Goal: Check status: Check status

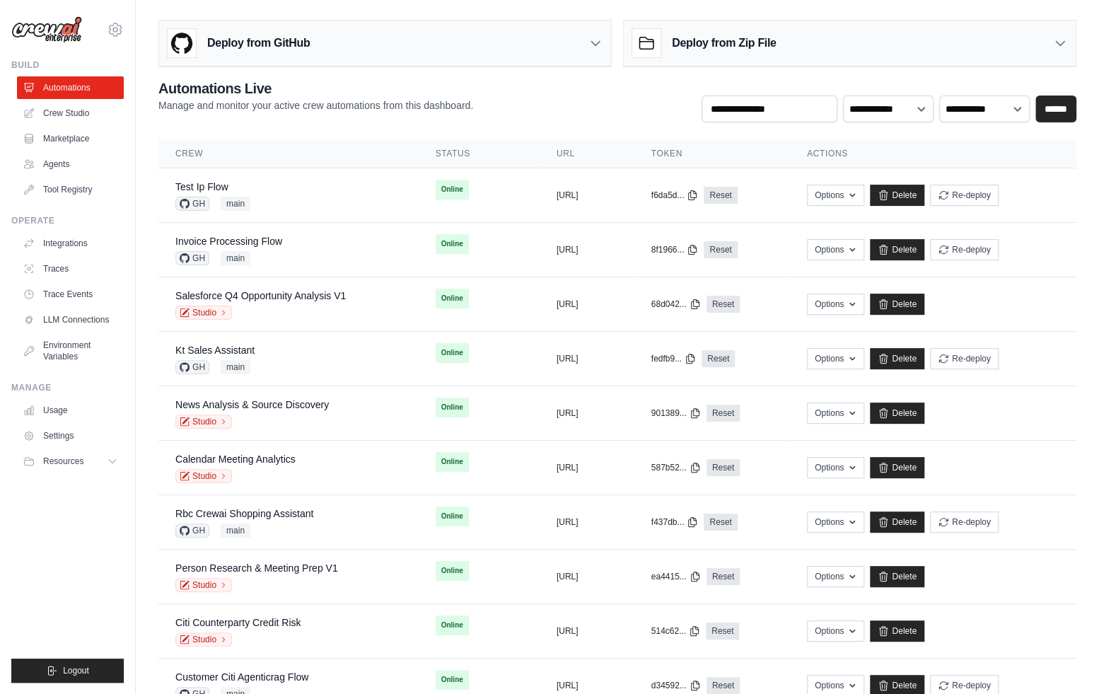
scroll to position [596, 0]
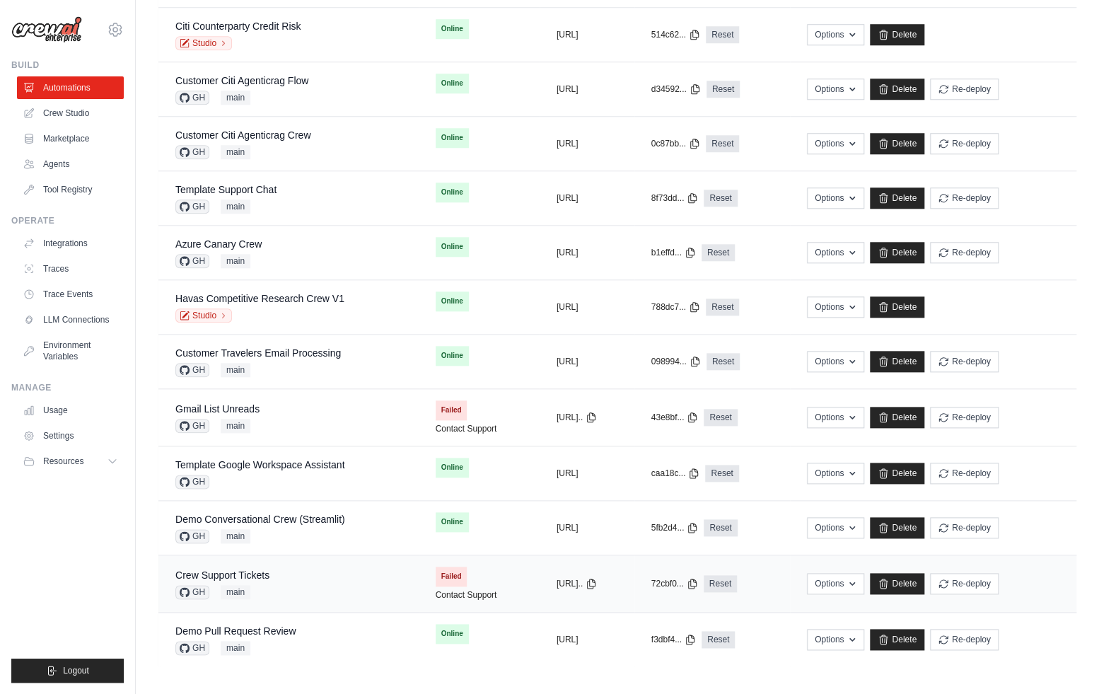
click at [298, 576] on div "Crew Support Tickets GH main" at bounding box center [288, 583] width 226 height 31
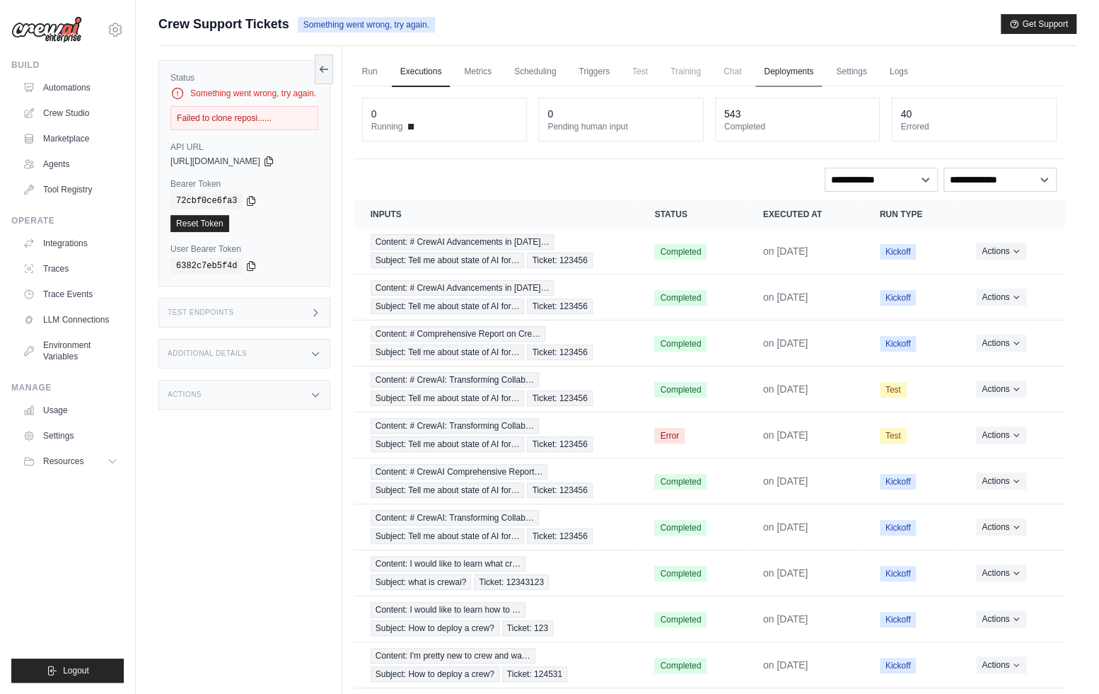
click at [798, 72] on link "Deployments" at bounding box center [788, 72] width 66 height 30
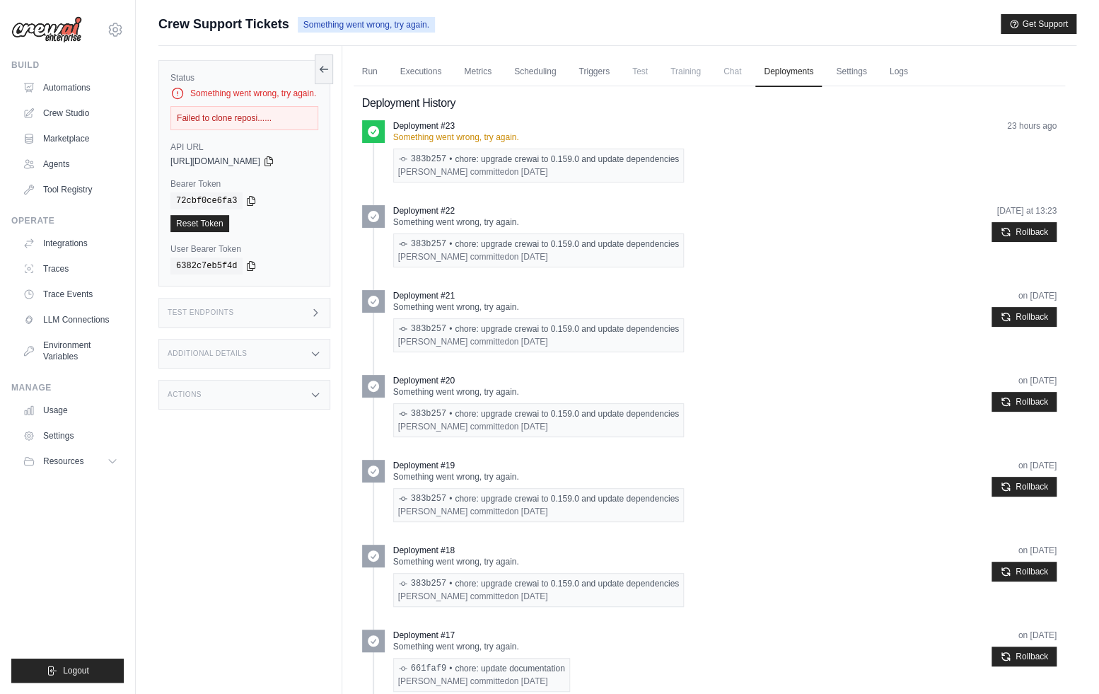
click at [570, 179] on div "383b257 • chore: upgrade crewai to 0.159.0 and update dependencies [PERSON_NAME…" at bounding box center [538, 166] width 291 height 34
